Goal: Go to known website: Access a specific website the user already knows

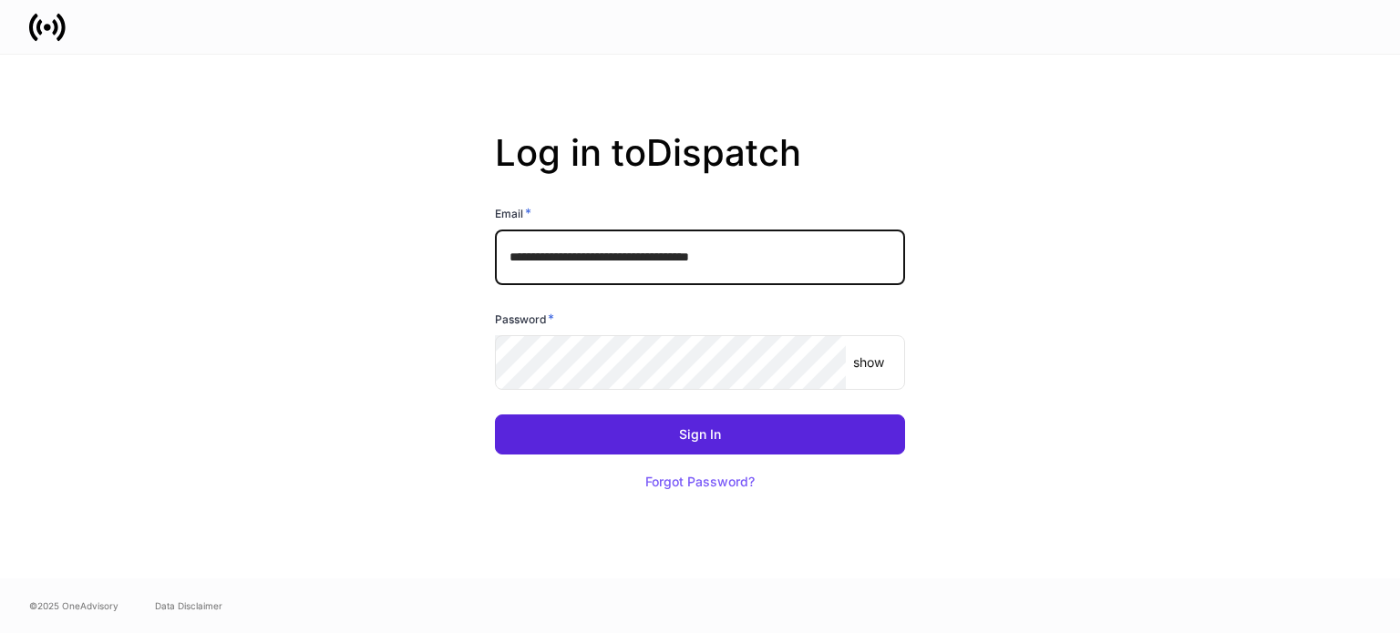
click at [780, 238] on input "**********" at bounding box center [700, 257] width 410 height 55
type input "**********"
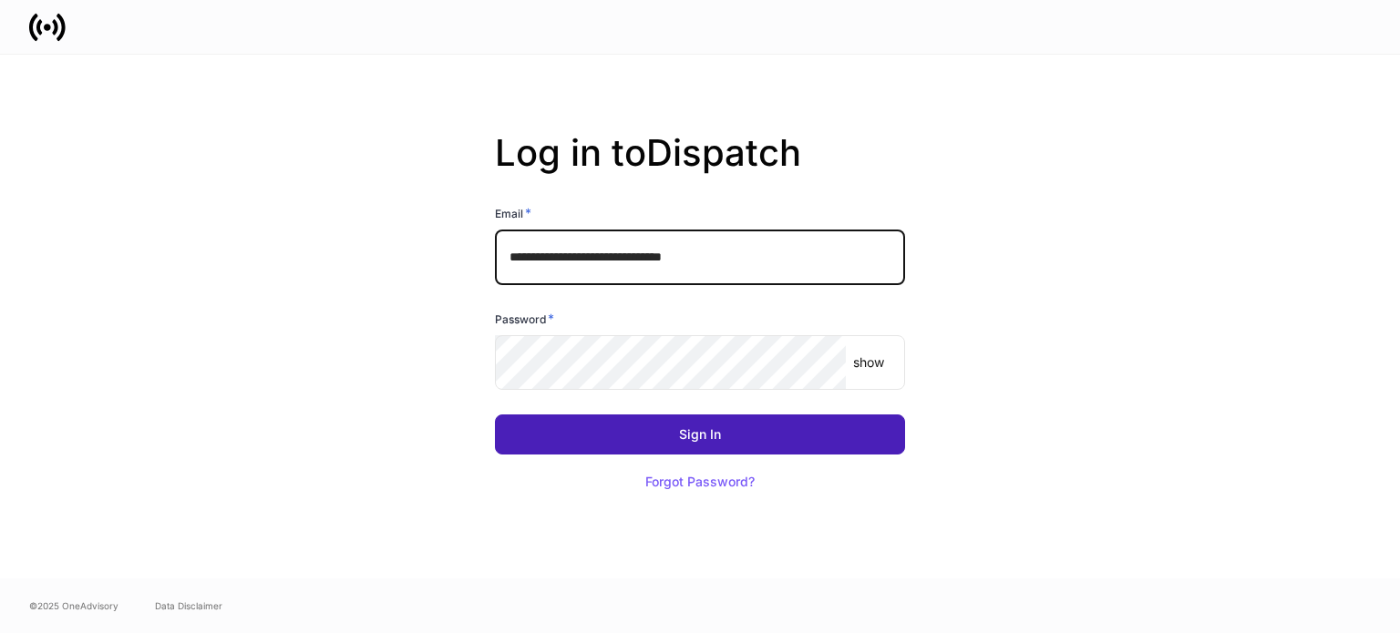
click at [715, 437] on div "Sign In" at bounding box center [700, 434] width 42 height 13
